Goal: Book appointment/travel/reservation

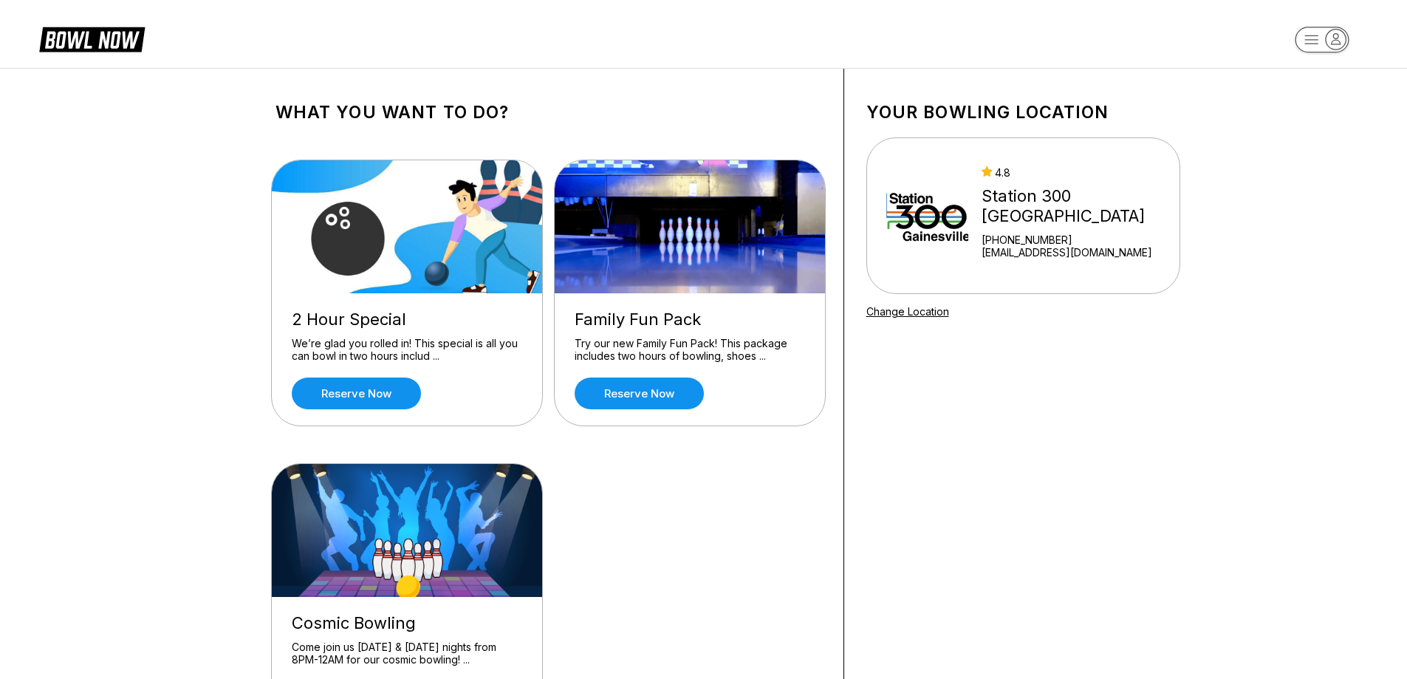
click at [369, 341] on div "We’re glad you rolled in! This special is all you can bowl in two hours includ …" at bounding box center [407, 350] width 230 height 26
click at [369, 387] on link "Reserve now" at bounding box center [356, 393] width 129 height 32
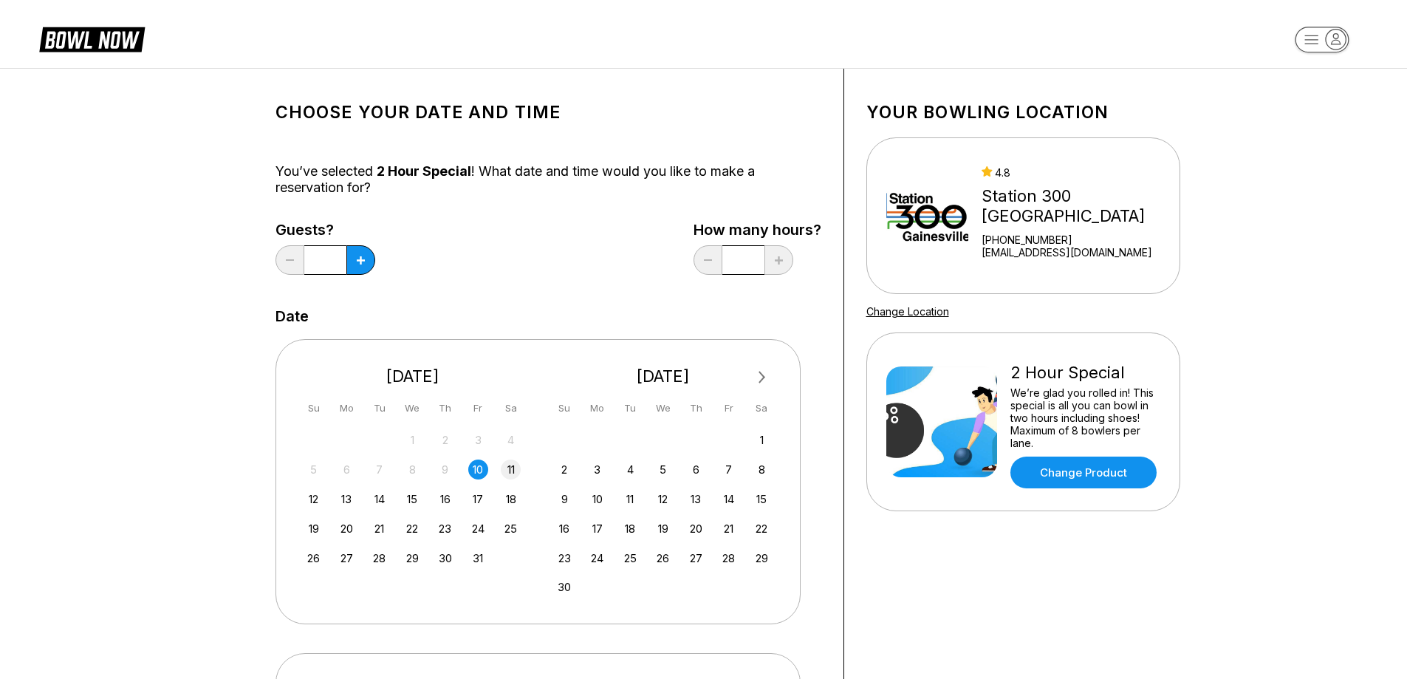
click at [508, 473] on div "11" at bounding box center [511, 469] width 20 height 20
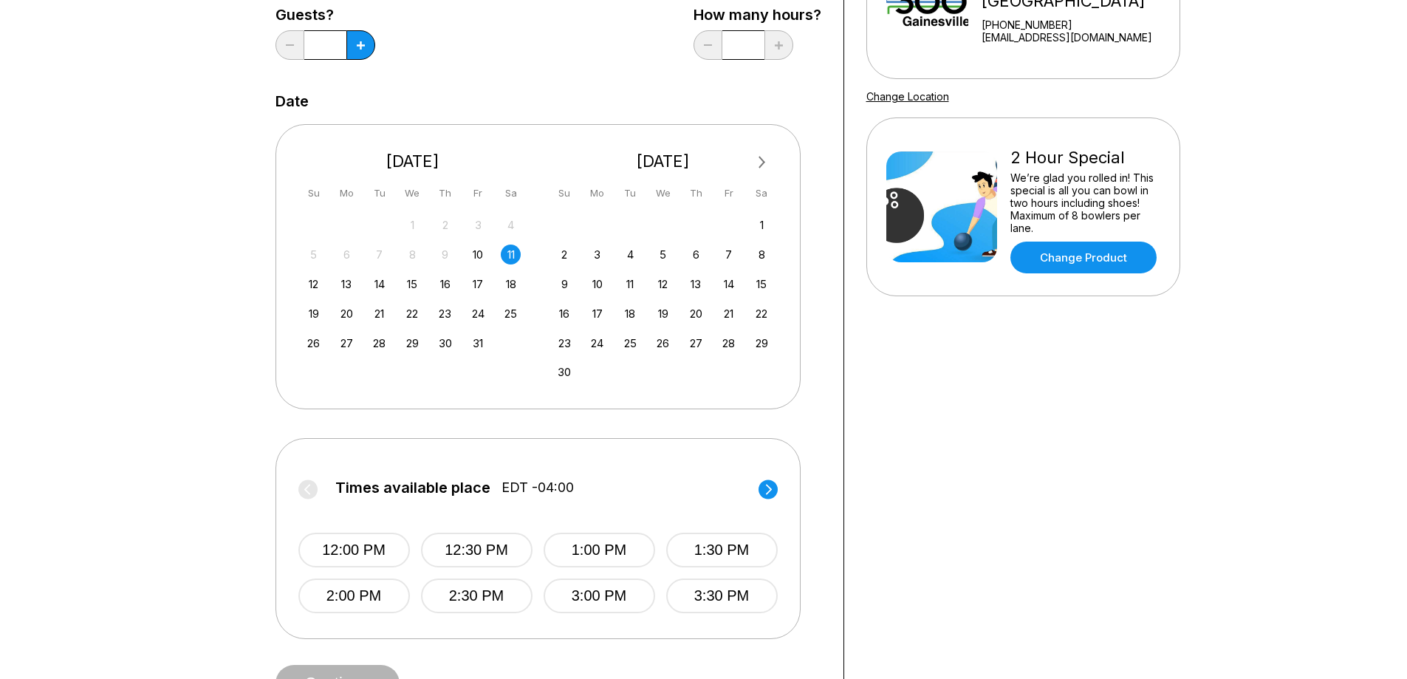
scroll to position [295, 0]
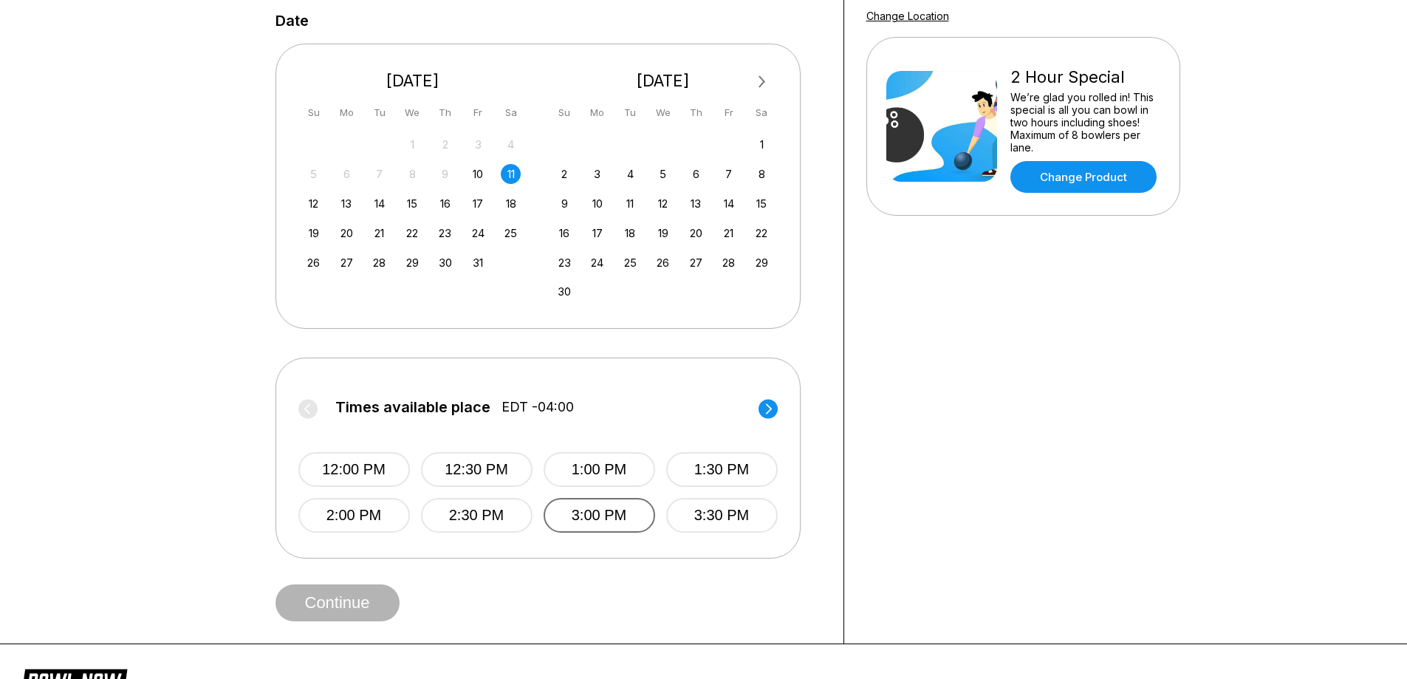
click at [563, 514] on button "3:00 PM" at bounding box center [600, 515] width 112 height 35
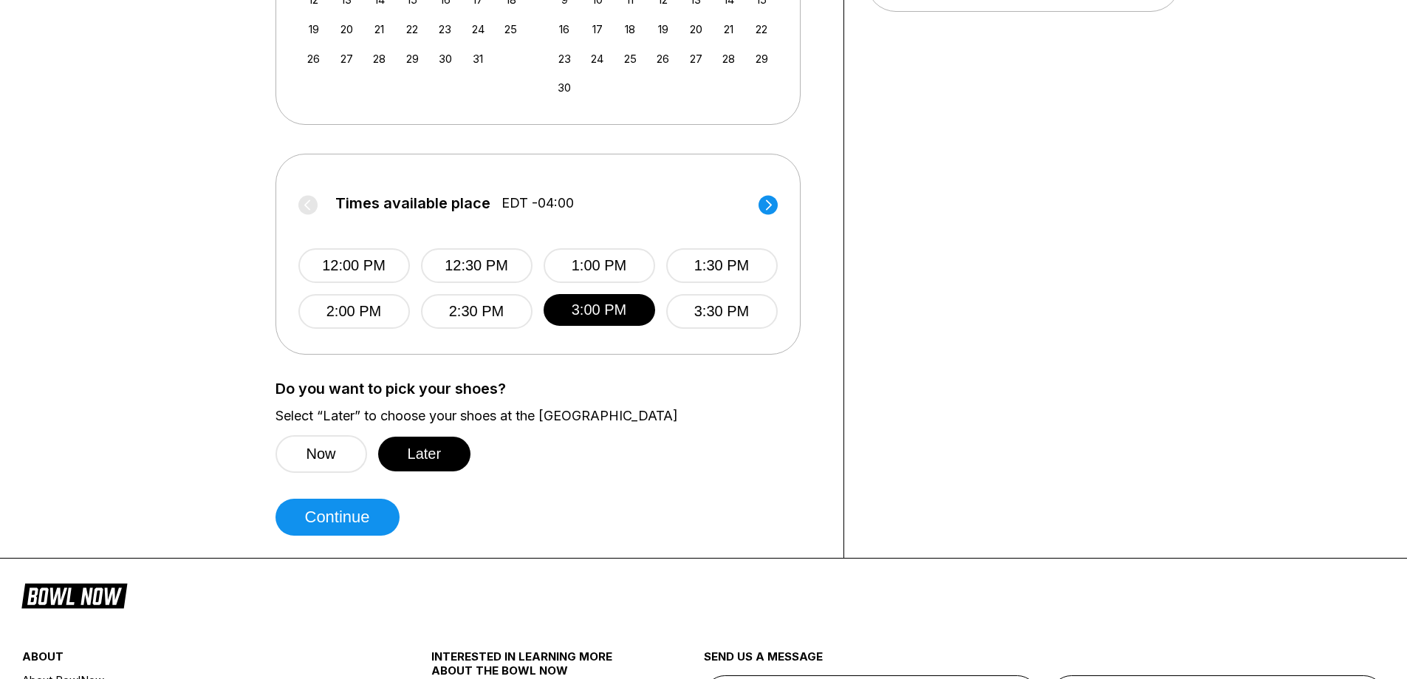
scroll to position [517, 0]
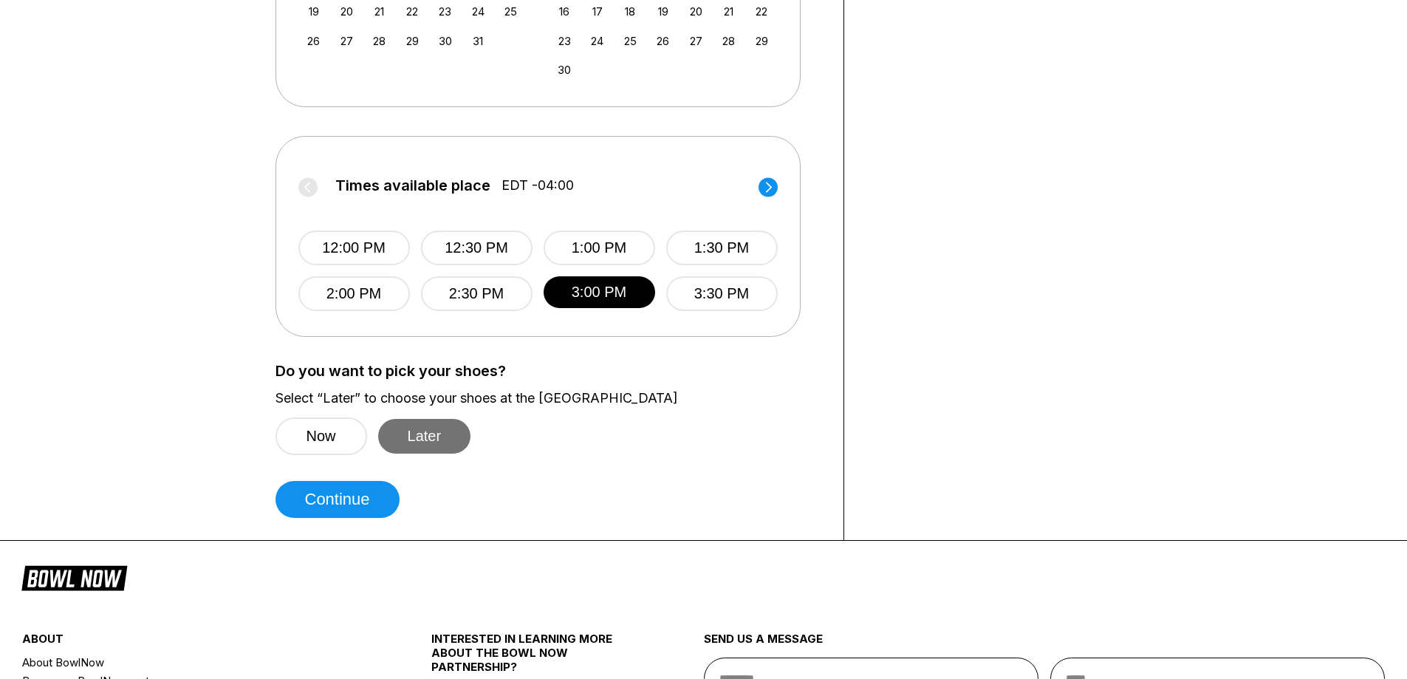
click at [418, 428] on button "Later" at bounding box center [424, 436] width 93 height 35
click at [376, 500] on button "Continue" at bounding box center [338, 499] width 124 height 37
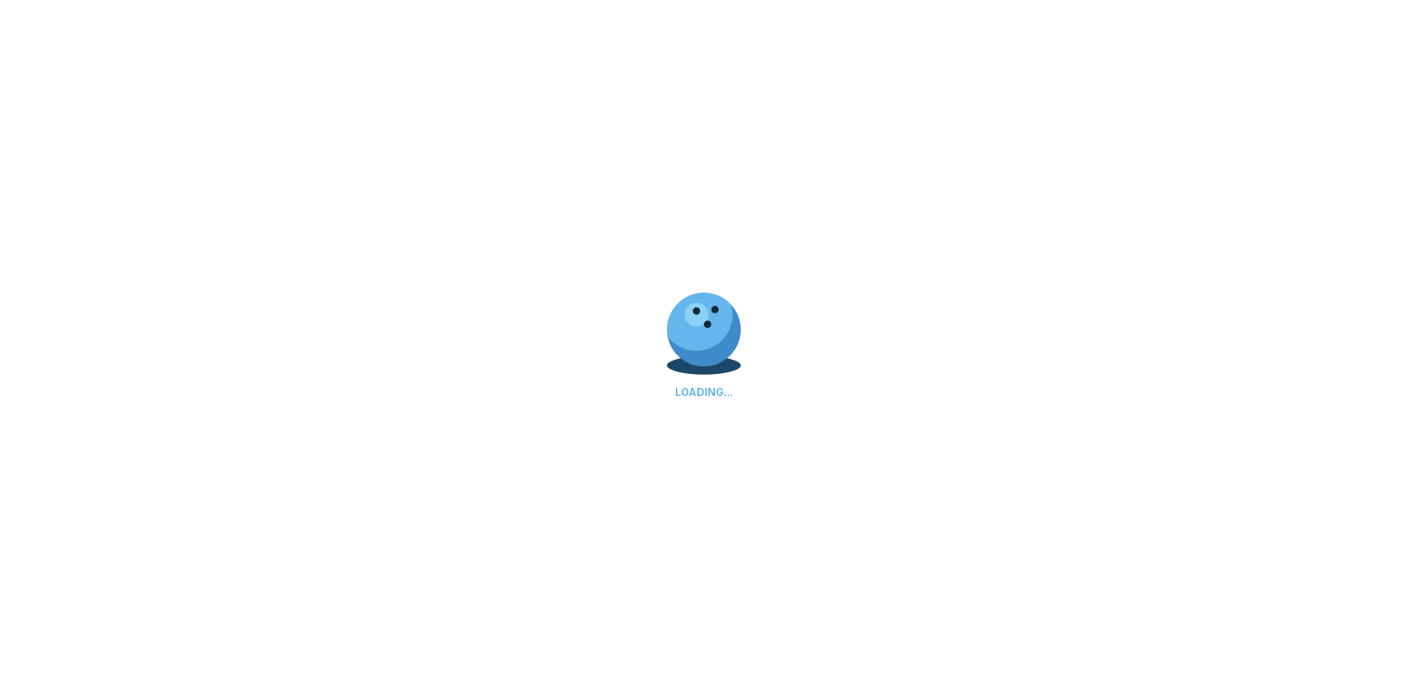
select select "**"
